Goal: Complete application form

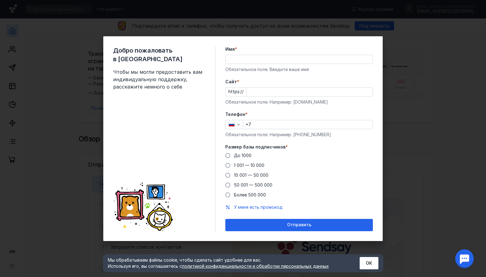
click at [275, 79] on label "Cайт *" at bounding box center [298, 82] width 147 height 6
click at [275, 88] on input "Cайт *" at bounding box center [309, 92] width 126 height 9
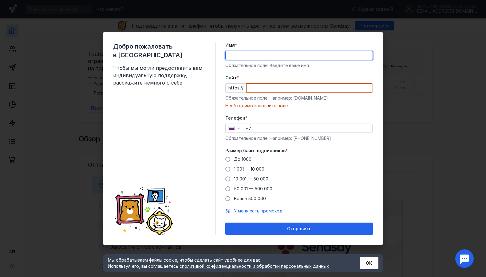
click at [247, 60] on div at bounding box center [298, 55] width 147 height 9
type input "[PERSON_NAME]"
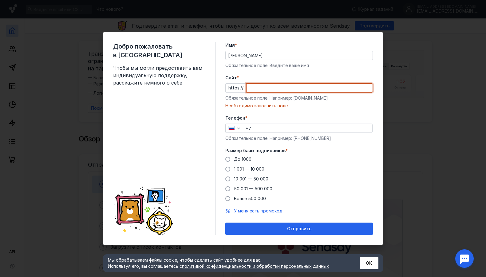
click at [264, 89] on input "Cайт *" at bounding box center [309, 88] width 126 height 9
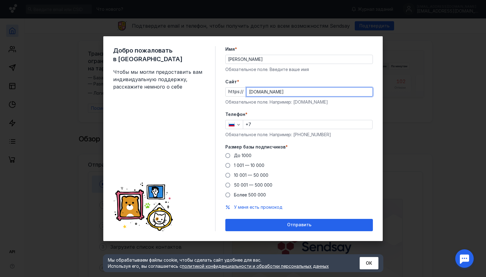
type input "[DOMAIN_NAME]"
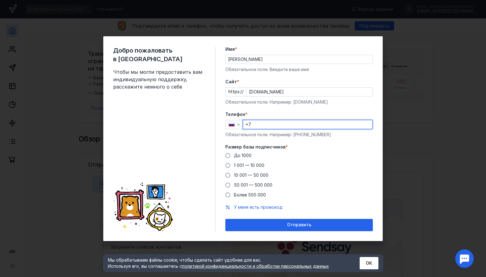
click at [255, 125] on input "+7" at bounding box center [307, 124] width 129 height 9
type input "[PHONE_NUMBER]"
click at [242, 176] on span "10 001 — 50 000" at bounding box center [251, 174] width 34 height 5
click at [0, 0] on input "10 001 — 50 000" at bounding box center [0, 0] width 0 height 0
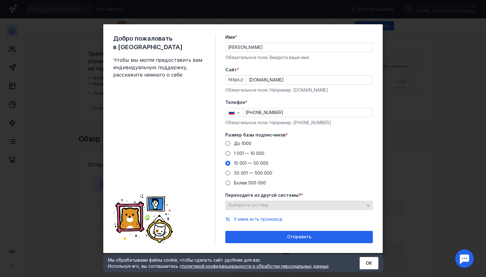
click at [250, 209] on div "Выберите систему" at bounding box center [298, 205] width 147 height 9
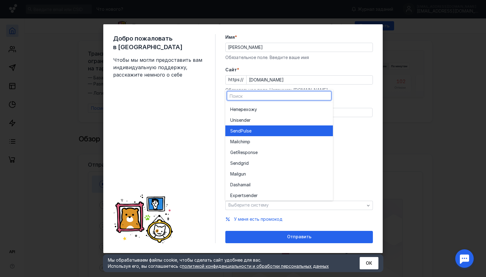
click at [248, 131] on span "SendPuls" at bounding box center [239, 131] width 19 height 6
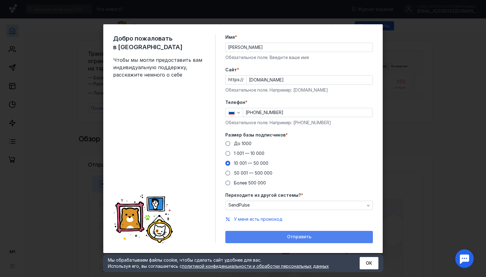
click at [301, 238] on span "Отправить" at bounding box center [299, 236] width 24 height 5
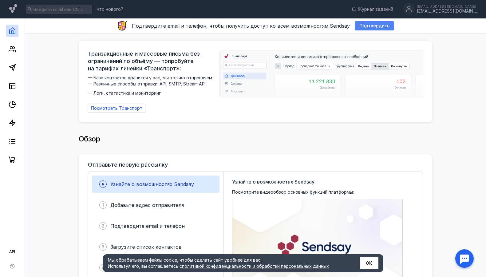
click at [366, 26] on span "Подтвердить" at bounding box center [374, 25] width 30 height 5
